Goal: Task Accomplishment & Management: Use online tool/utility

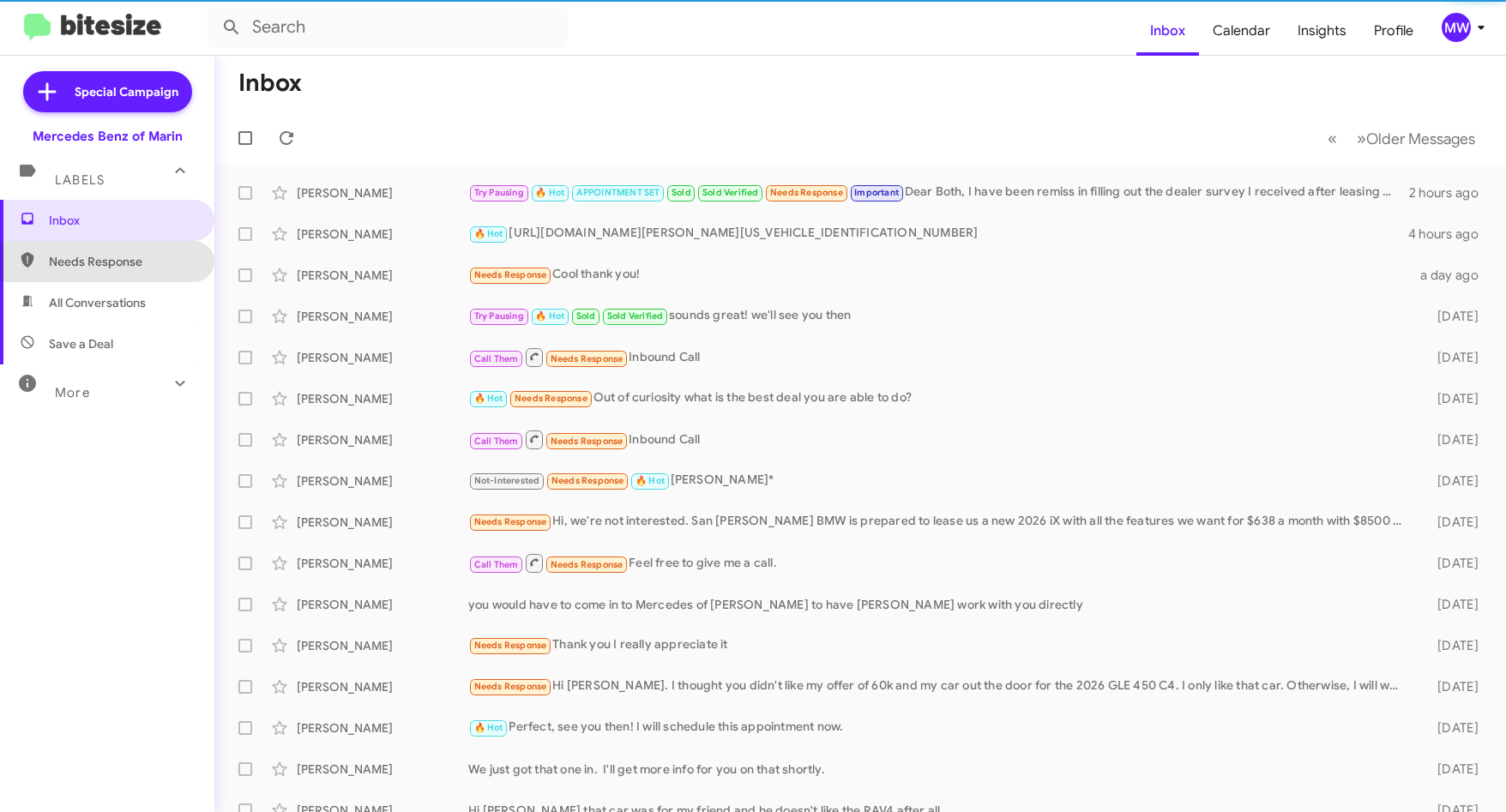
click at [117, 259] on span "Needs Response" at bounding box center [122, 262] width 145 height 17
type input "in:needs-response"
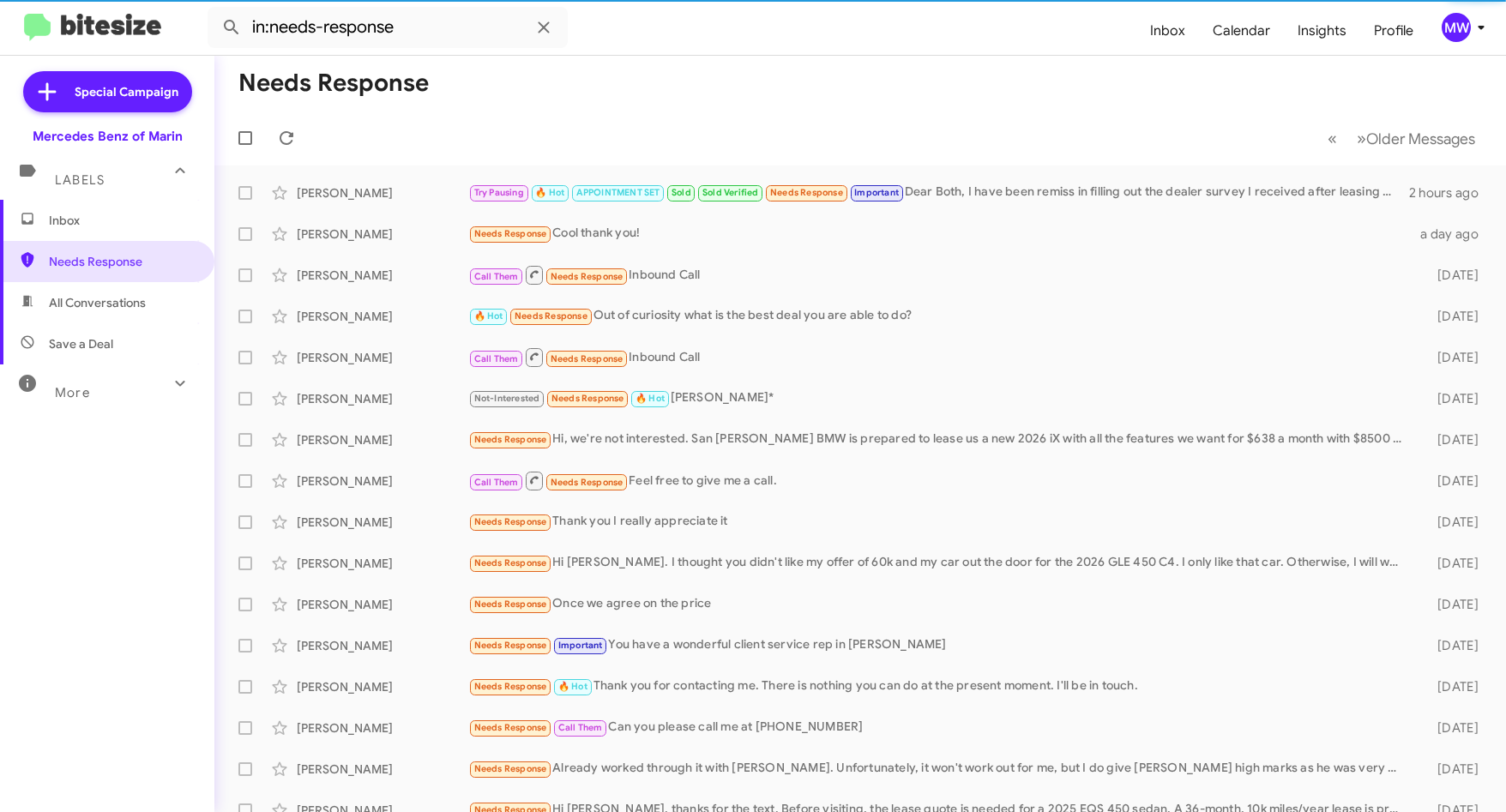
click at [115, 217] on span "Inbox" at bounding box center [122, 220] width 145 height 17
